Goal: Information Seeking & Learning: Learn about a topic

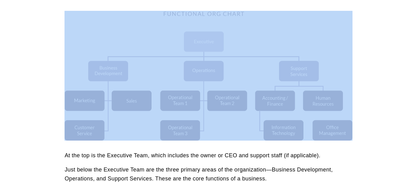
scroll to position [224, 0]
click at [195, 112] on div at bounding box center [209, 76] width 288 height 130
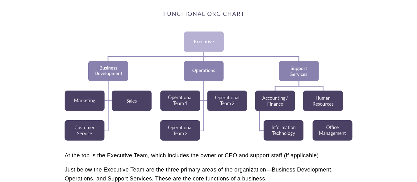
click at [195, 112] on div at bounding box center [209, 76] width 288 height 130
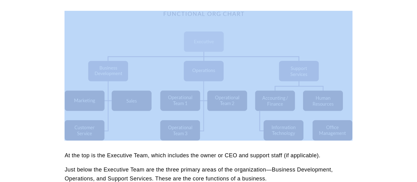
click at [195, 112] on div at bounding box center [209, 76] width 288 height 130
copy div
drag, startPoint x: 202, startPoint y: 119, endPoint x: 319, endPoint y: 56, distance: 132.4
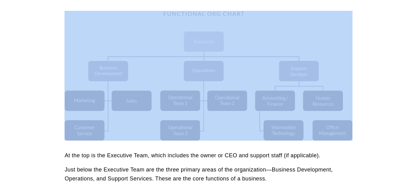
click at [319, 56] on div at bounding box center [209, 76] width 288 height 130
